Goal: Check status: Check status

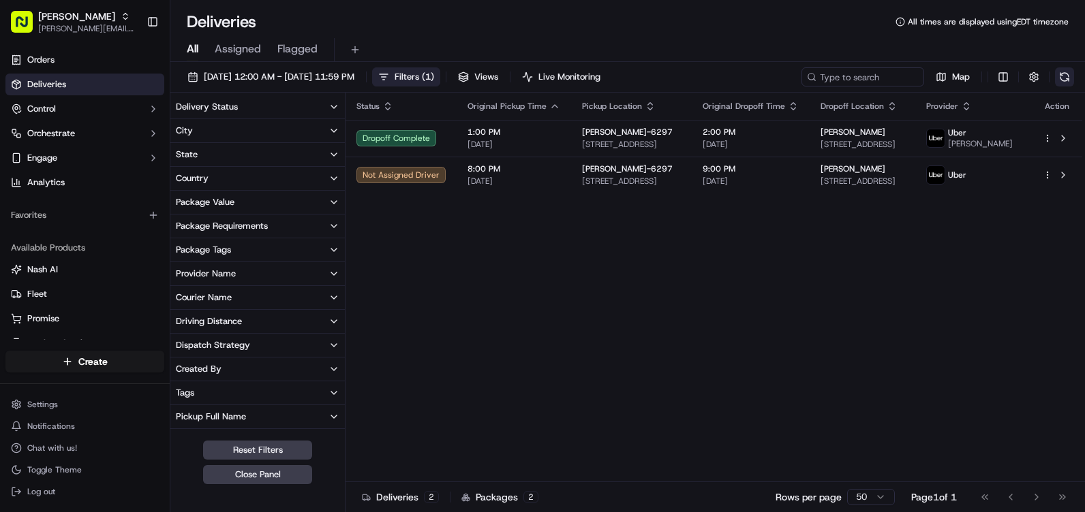
click at [1068, 77] on button at bounding box center [1064, 76] width 19 height 19
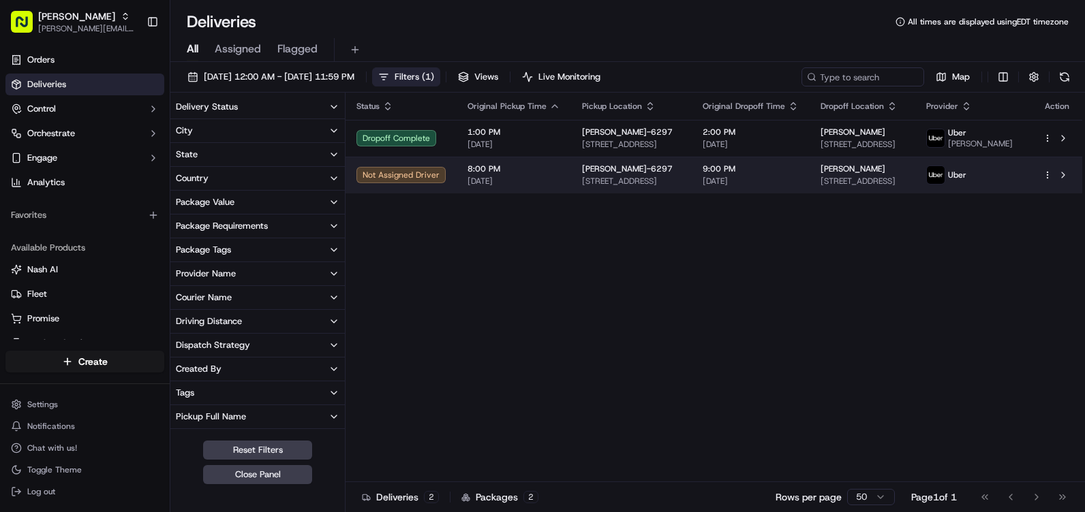
click at [419, 181] on div "Not Assigned Driver" at bounding box center [400, 175] width 89 height 16
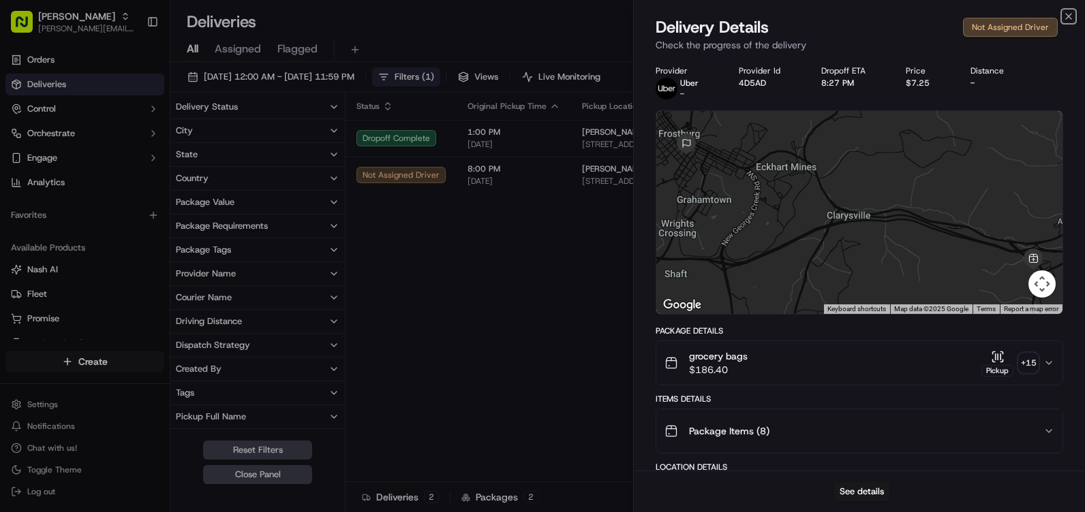
click at [1071, 18] on icon "button" at bounding box center [1068, 16] width 11 height 11
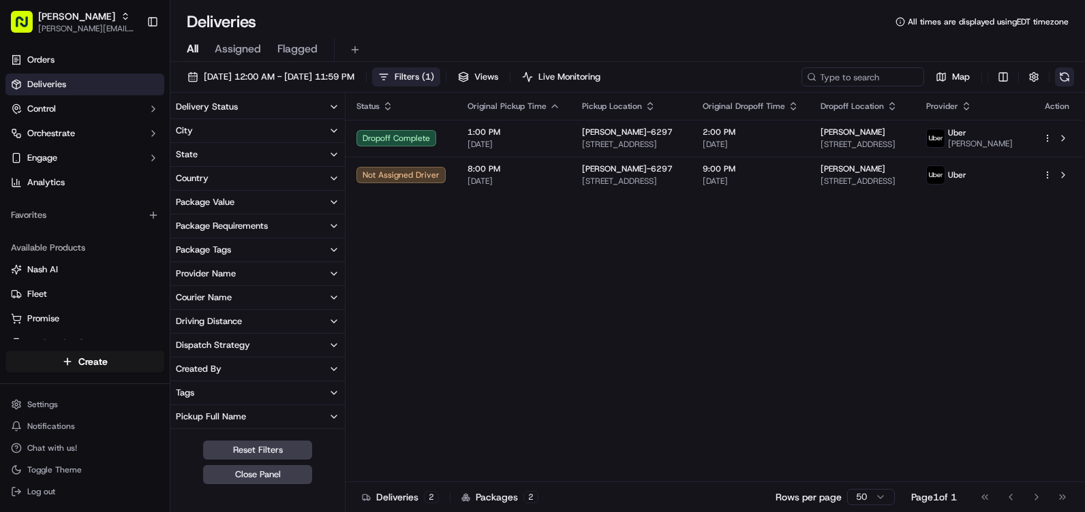
click at [1058, 74] on button at bounding box center [1064, 76] width 19 height 19
click at [1071, 75] on button at bounding box center [1064, 76] width 19 height 19
click at [1072, 72] on button at bounding box center [1064, 76] width 19 height 19
click at [1062, 78] on button at bounding box center [1064, 76] width 19 height 19
click at [1056, 80] on button at bounding box center [1064, 76] width 19 height 19
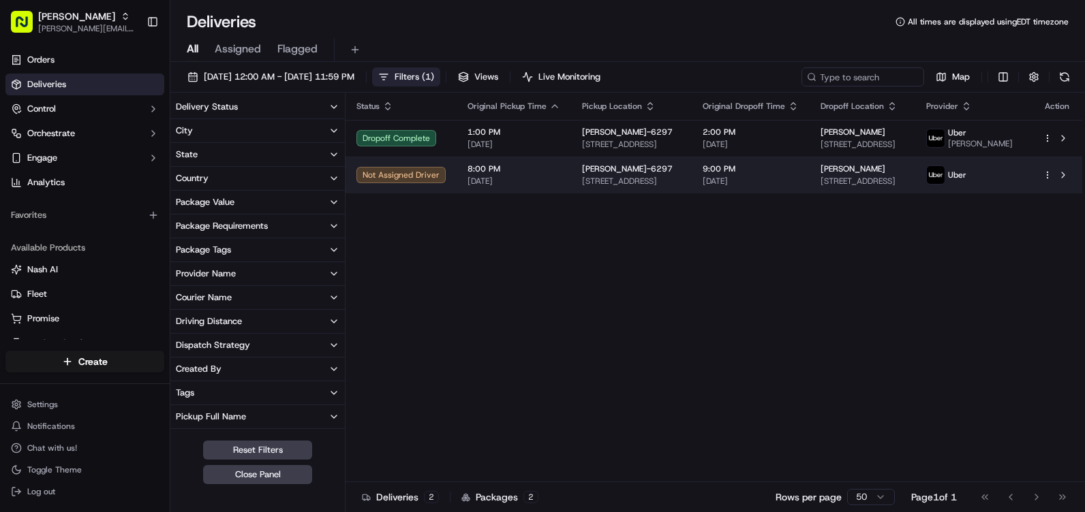
click at [419, 183] on div "Not Assigned Driver" at bounding box center [400, 175] width 89 height 16
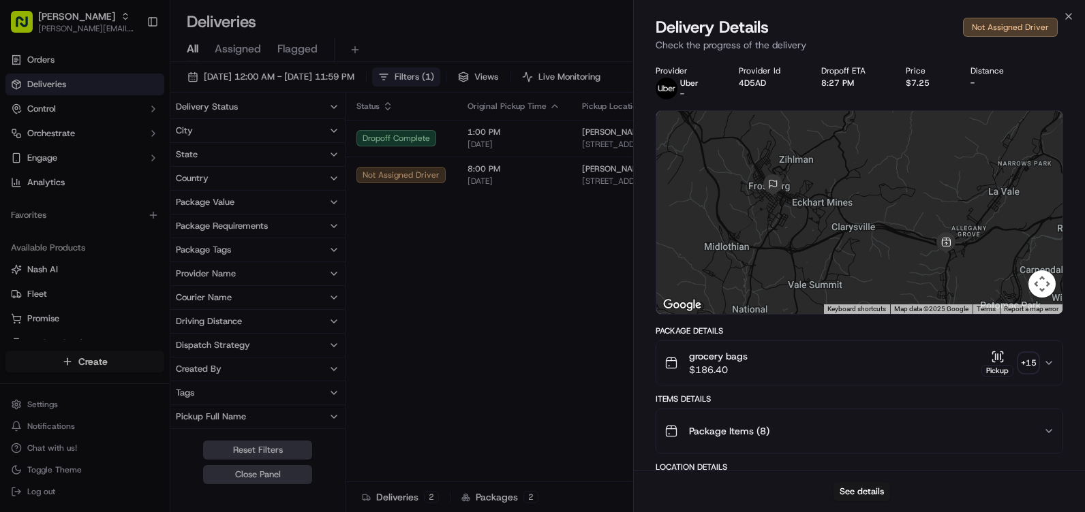
drag, startPoint x: 873, startPoint y: 248, endPoint x: 864, endPoint y: 237, distance: 14.5
click at [864, 237] on div at bounding box center [859, 212] width 406 height 203
drag, startPoint x: 864, startPoint y: 237, endPoint x: 854, endPoint y: 243, distance: 11.0
click at [854, 243] on div at bounding box center [859, 212] width 406 height 203
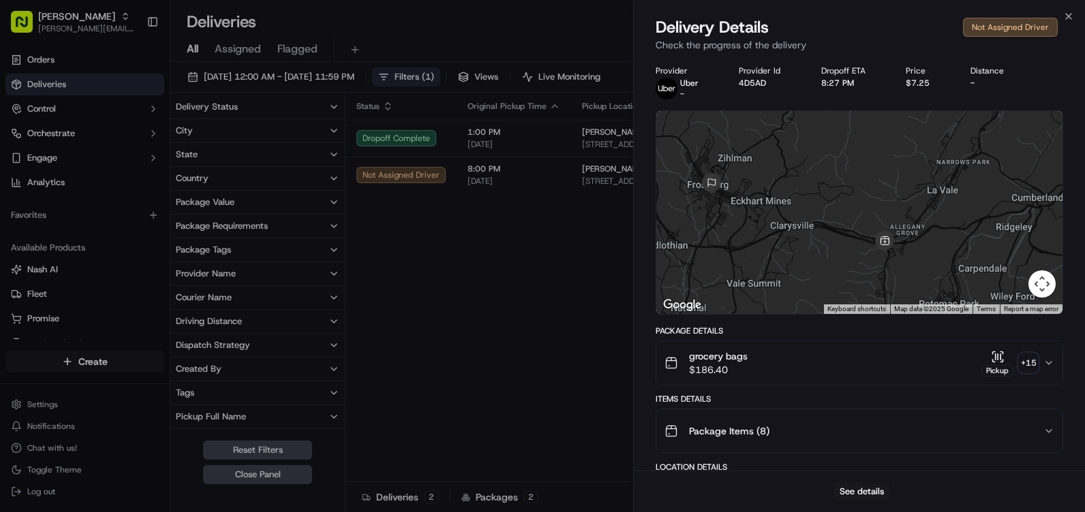
drag, startPoint x: 840, startPoint y: 245, endPoint x: 800, endPoint y: 244, distance: 40.2
click at [800, 244] on div at bounding box center [859, 212] width 406 height 203
click at [1068, 15] on icon "button" at bounding box center [1068, 16] width 11 height 11
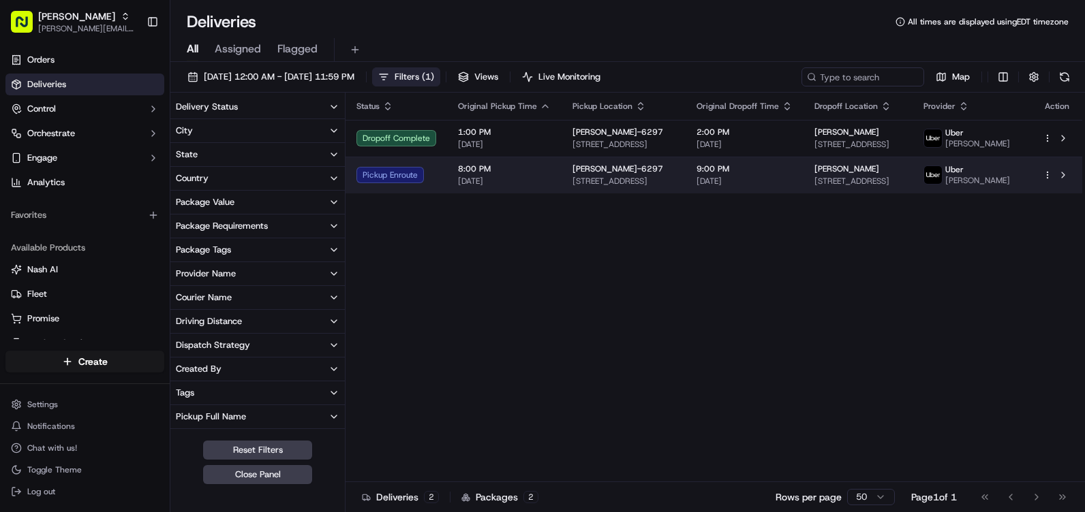
click at [398, 183] on div "Pickup Enroute" at bounding box center [396, 175] width 80 height 16
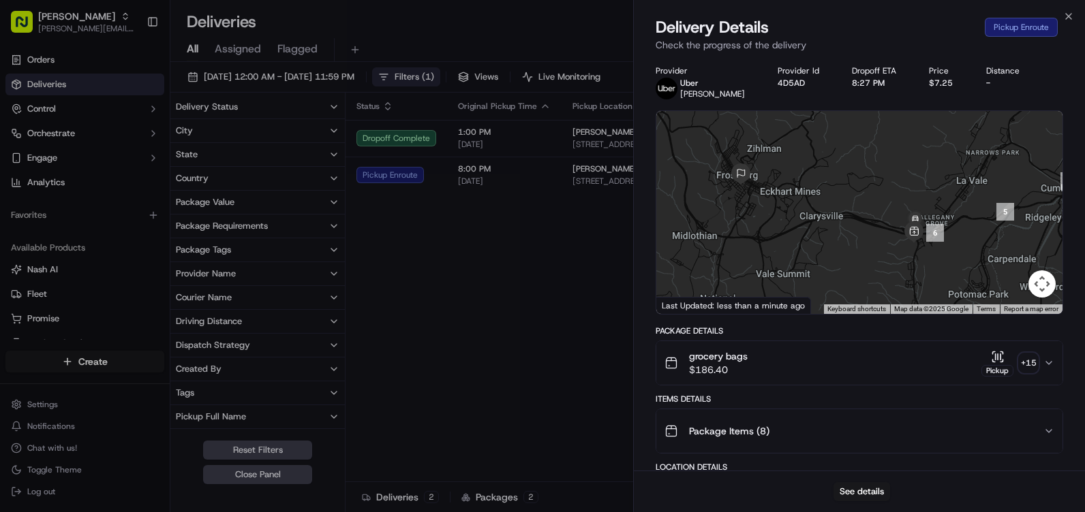
drag, startPoint x: 899, startPoint y: 249, endPoint x: 848, endPoint y: 245, distance: 51.3
click at [849, 245] on div at bounding box center [859, 212] width 406 height 203
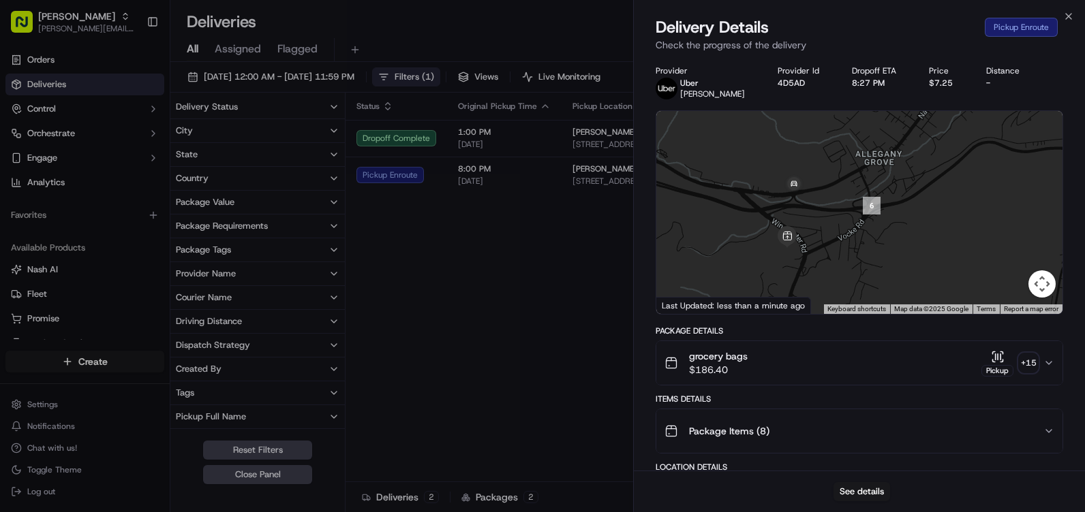
drag, startPoint x: 824, startPoint y: 246, endPoint x: 850, endPoint y: 257, distance: 28.7
click at [850, 257] on div at bounding box center [859, 212] width 406 height 203
click at [1069, 18] on icon "button" at bounding box center [1068, 16] width 11 height 11
